Goal: Understand process/instructions: Learn how to perform a task or action

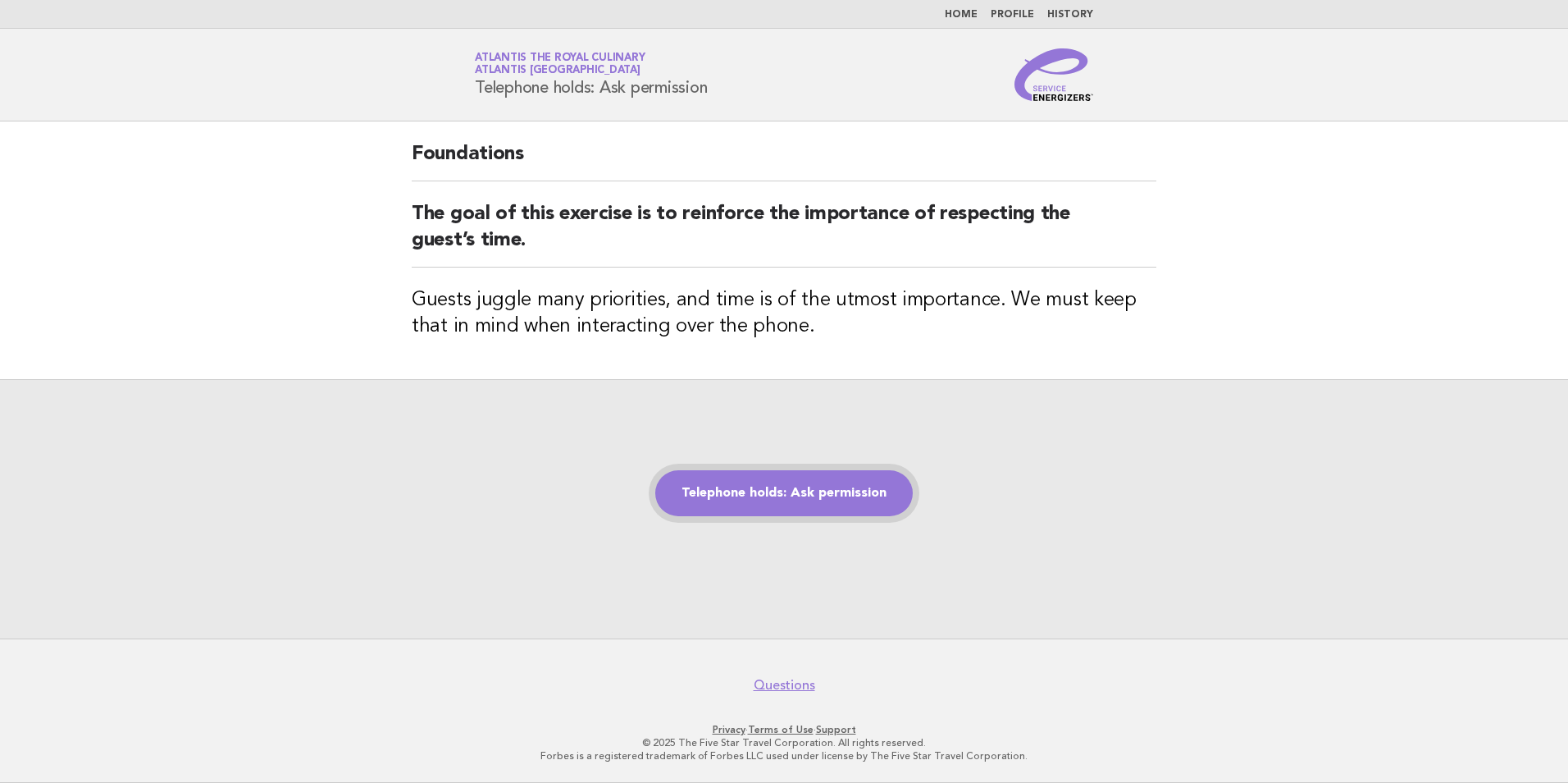
click at [784, 510] on link "Telephone holds: Ask permission" at bounding box center [784, 492] width 257 height 46
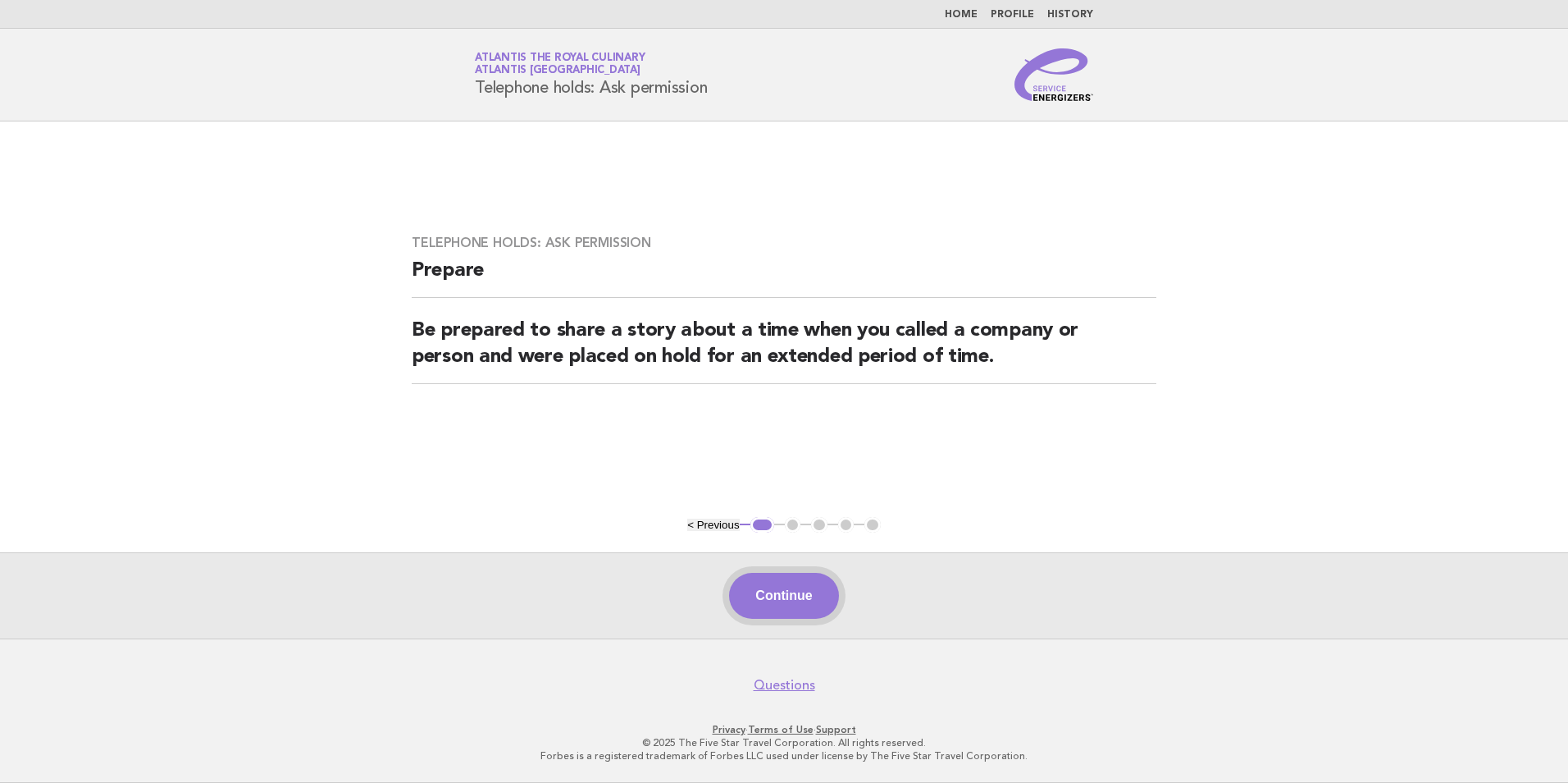
click at [829, 598] on button "Continue" at bounding box center [783, 595] width 109 height 46
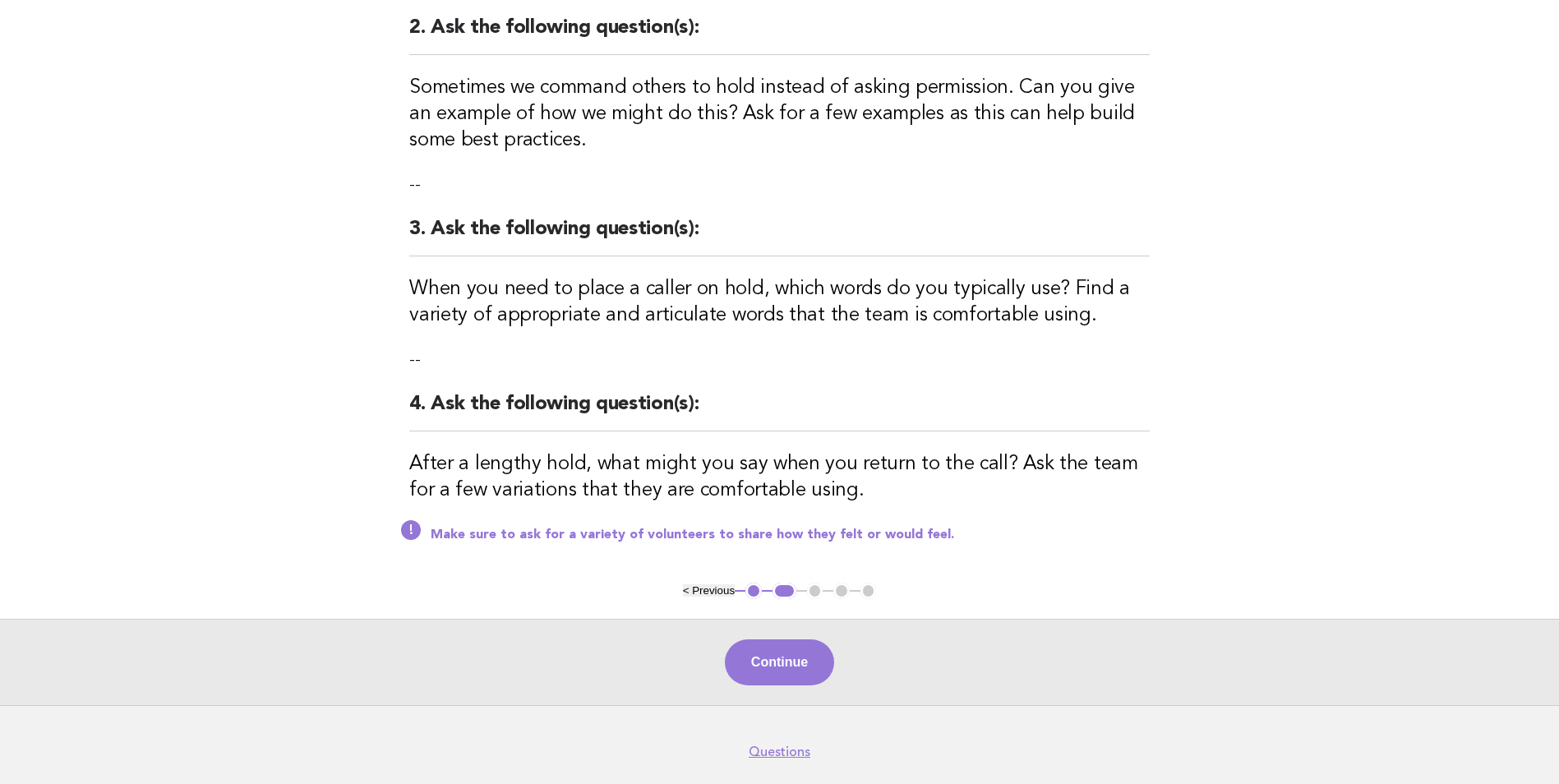
scroll to position [476, 0]
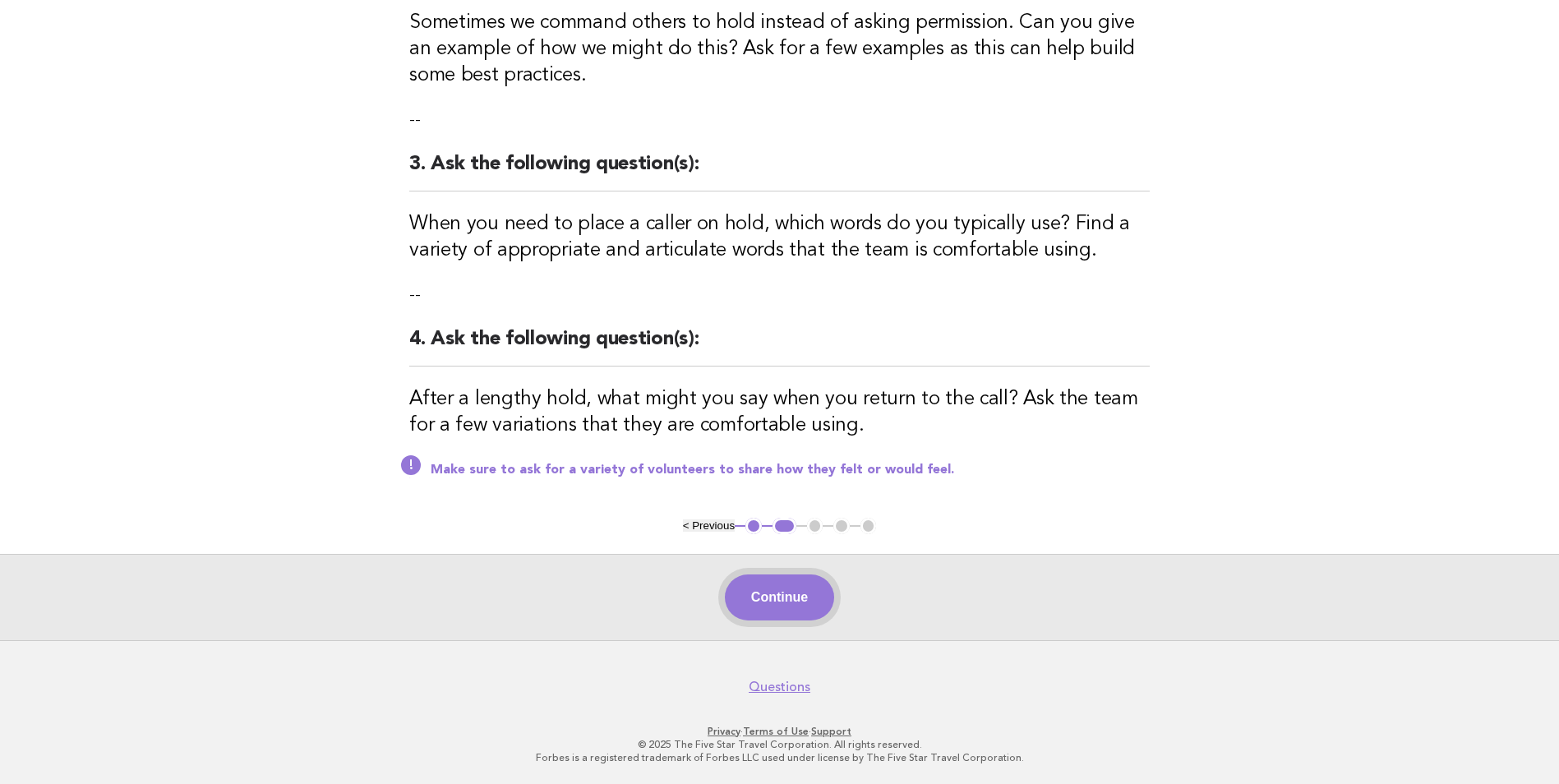
click at [782, 594] on button "Continue" at bounding box center [779, 597] width 109 height 46
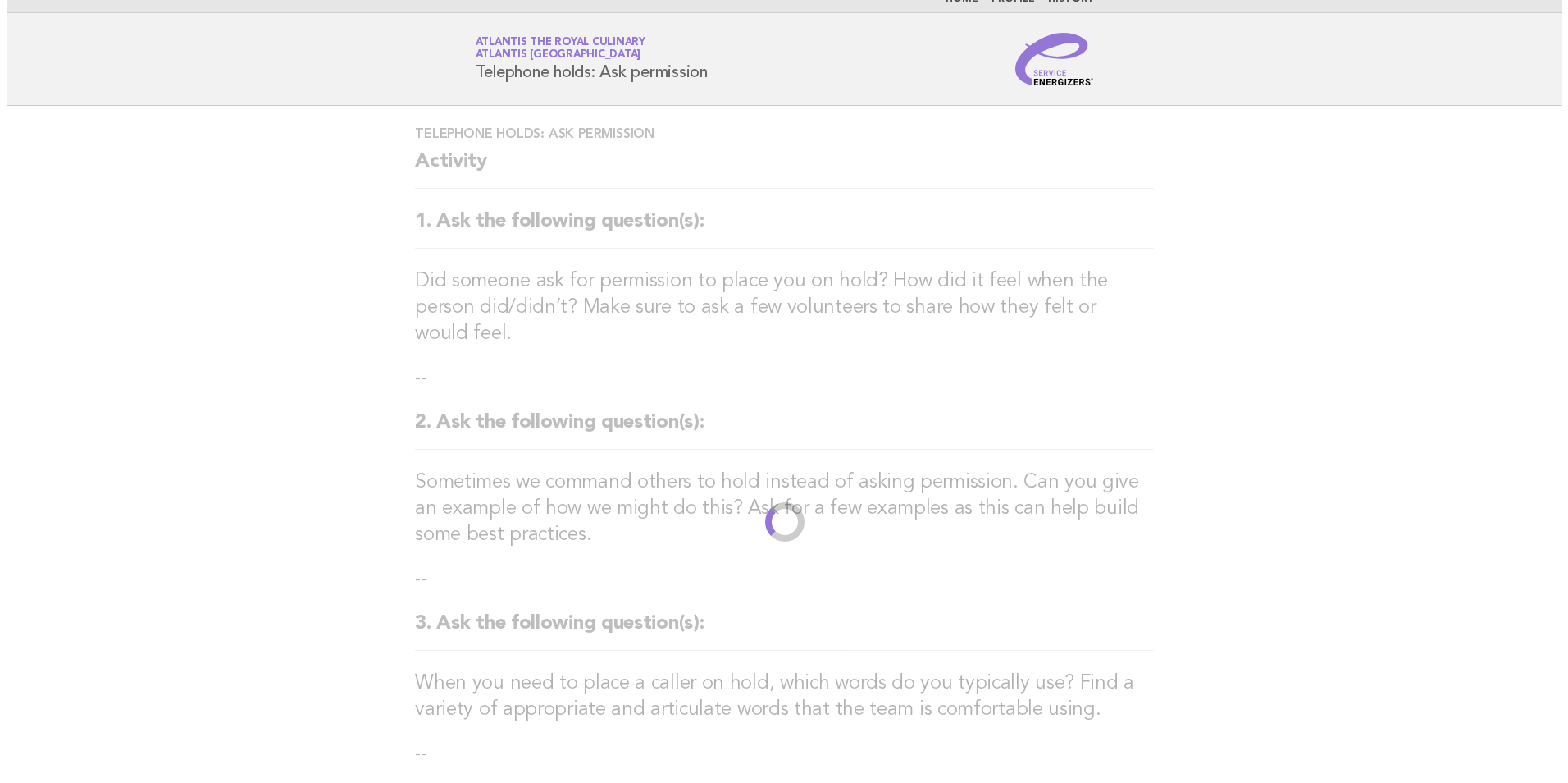
scroll to position [0, 0]
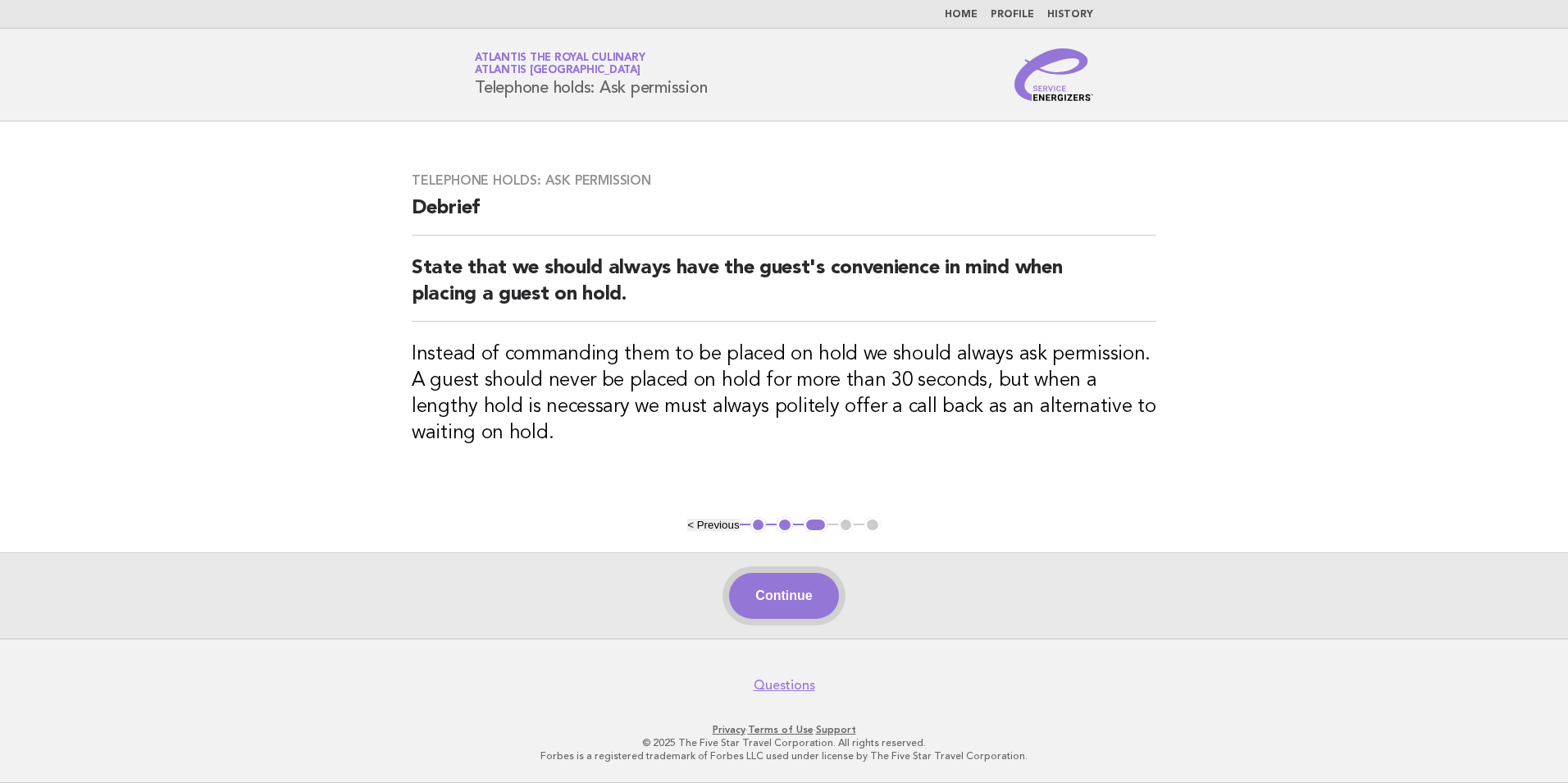
click at [796, 582] on button "Continue" at bounding box center [783, 595] width 109 height 46
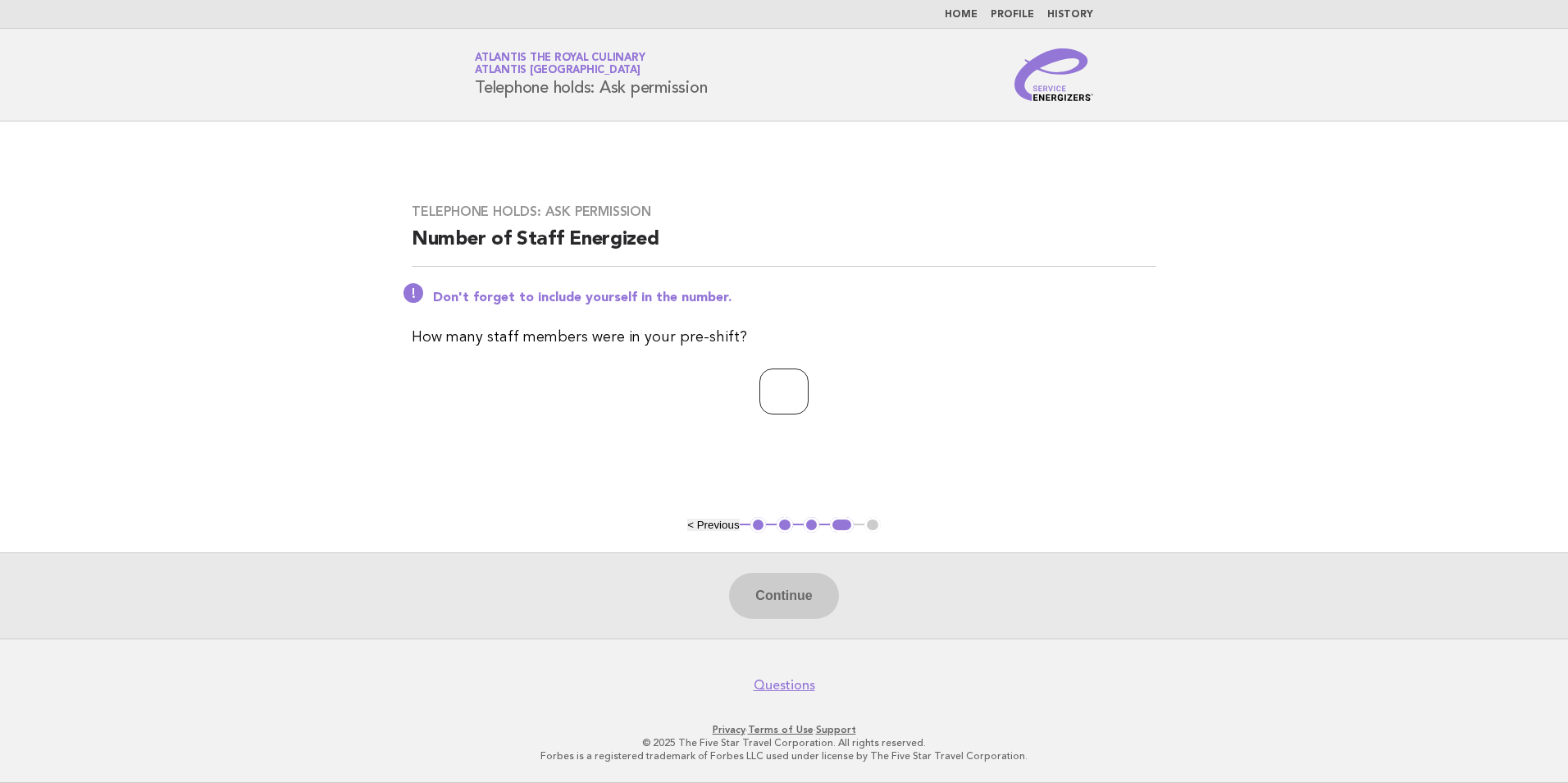
click at [779, 385] on input "number" at bounding box center [784, 391] width 49 height 46
type input "**"
click at [838, 604] on button "Continue" at bounding box center [783, 595] width 109 height 46
